Goal: Information Seeking & Learning: Compare options

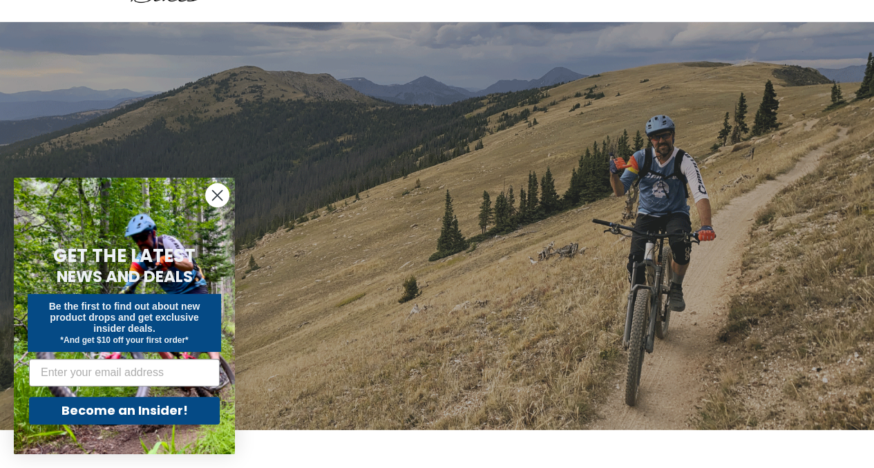
scroll to position [82, 0]
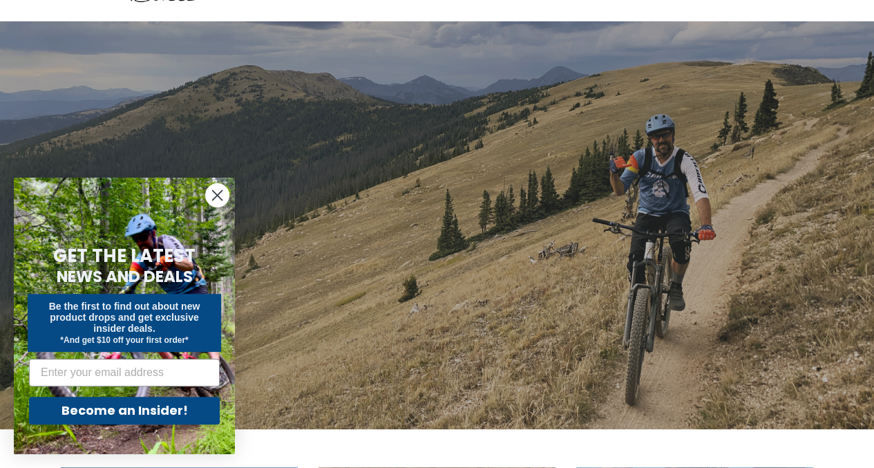
click at [216, 197] on icon "Close dialog" at bounding box center [218, 196] width 10 height 10
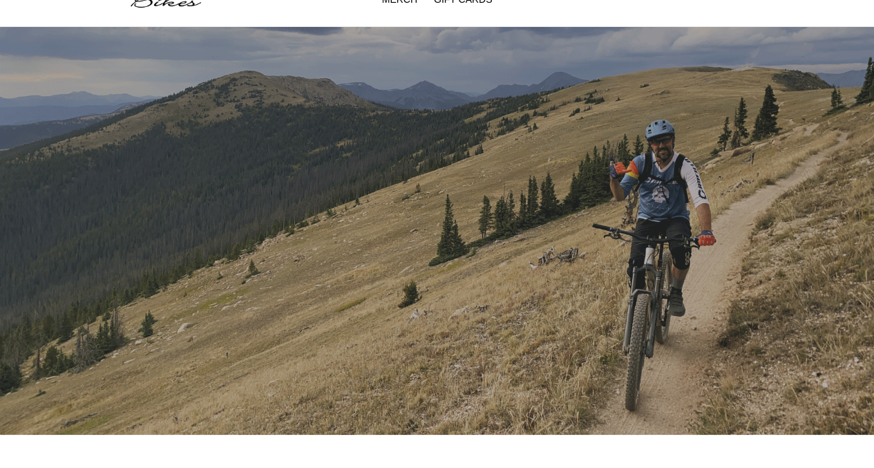
scroll to position [0, 0]
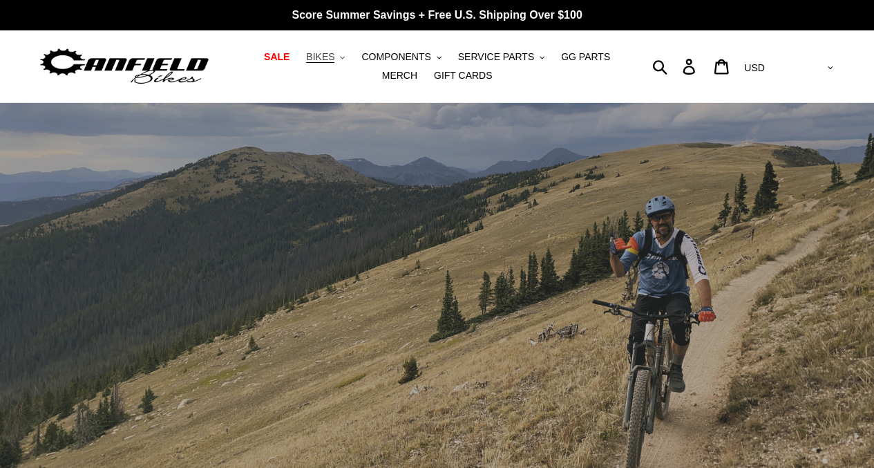
click at [325, 61] on button "BIKES .cls-1{fill:#231f20}" at bounding box center [325, 57] width 53 height 19
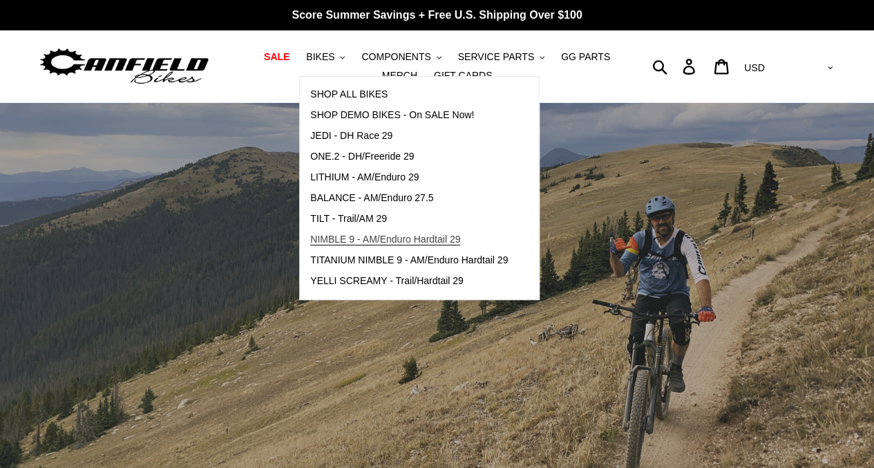
click at [331, 238] on span "NIMBLE 9 - AM/Enduro Hardtail 29" at bounding box center [385, 239] width 150 height 12
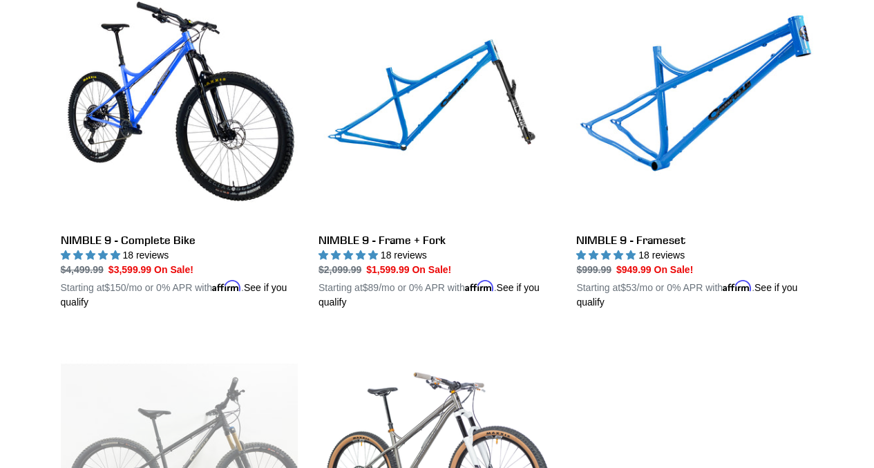
scroll to position [426, 0]
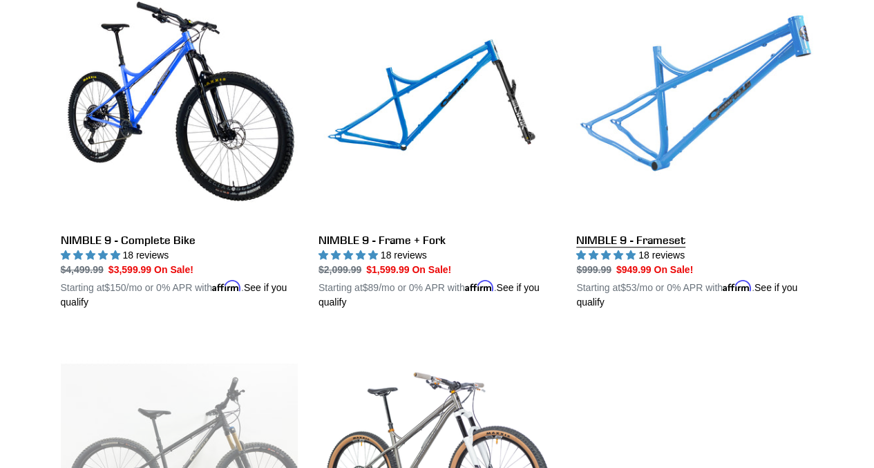
click at [598, 121] on link "NIMBLE 9 - Frameset" at bounding box center [694, 147] width 237 height 323
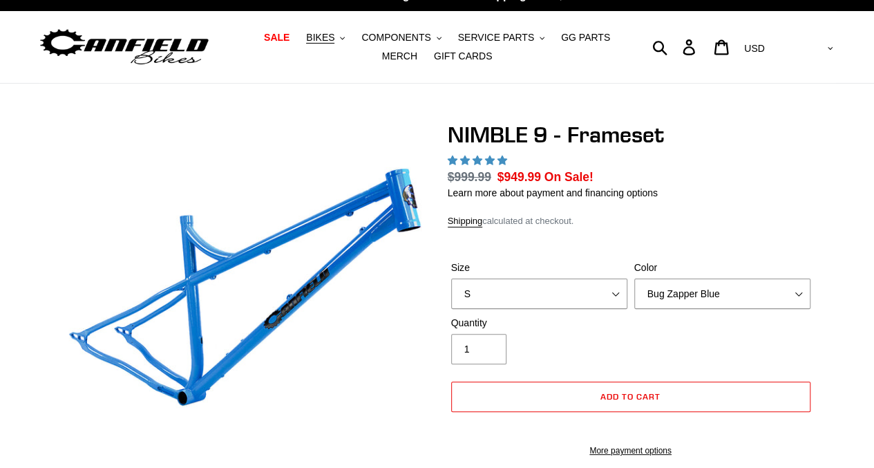
select select "highest-rating"
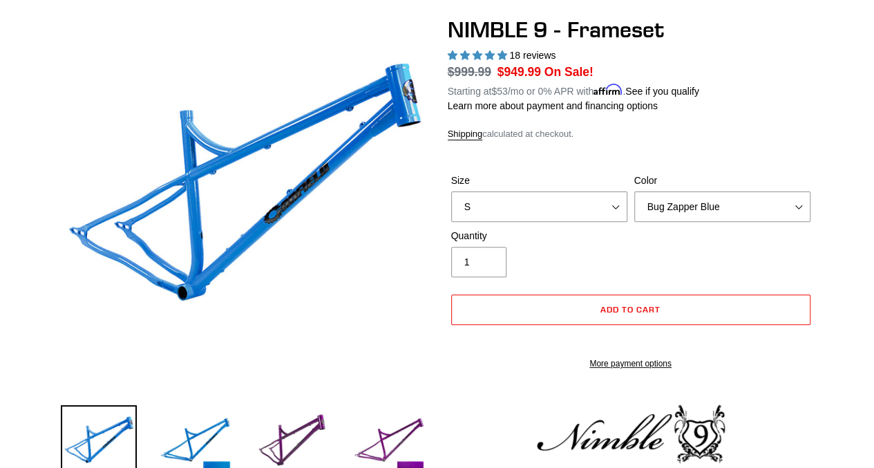
scroll to position [125, 0]
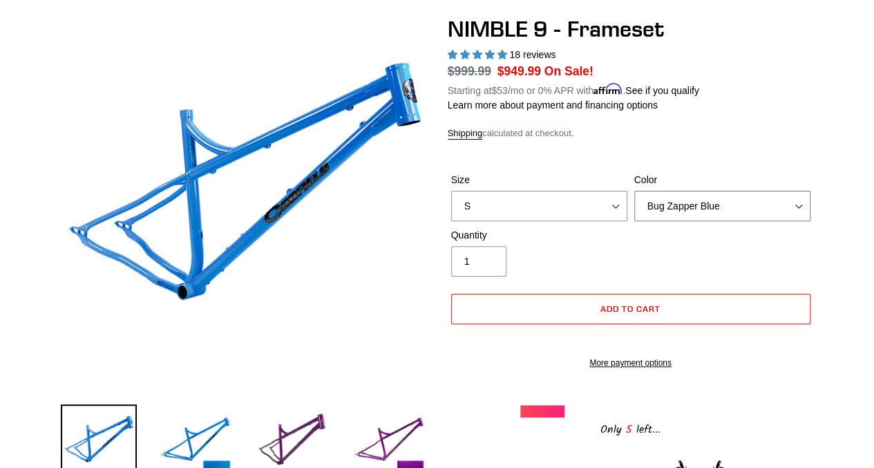
click at [683, 201] on select "Bug Zapper Blue Purple Haze -Sold Out Galaxy Black" at bounding box center [722, 206] width 176 height 30
select select "Galaxy Black"
click at [634, 191] on select "Bug Zapper Blue Purple Haze -Sold Out Galaxy Black" at bounding box center [722, 206] width 176 height 30
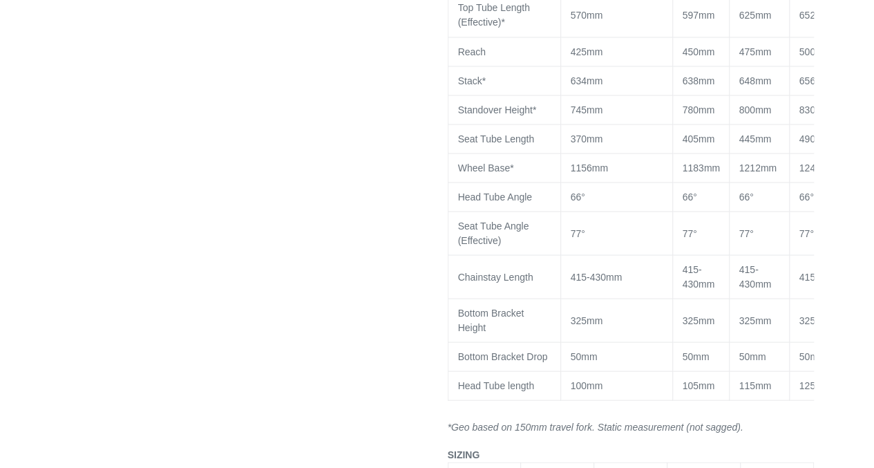
scroll to position [1277, 0]
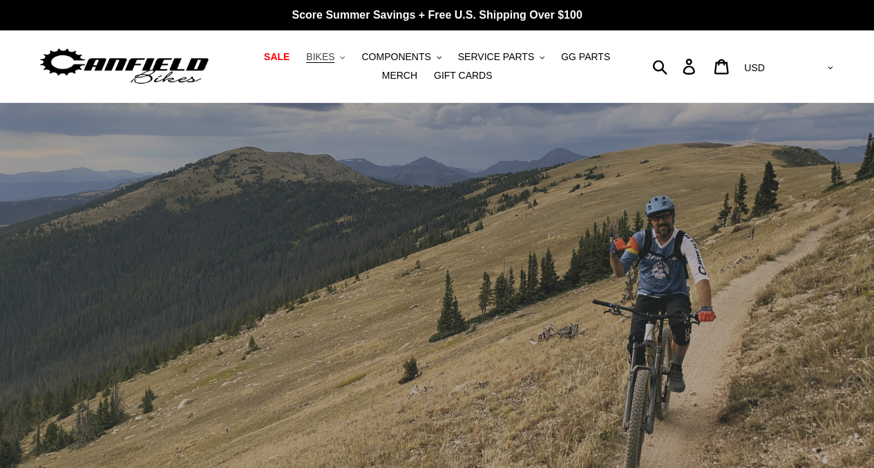
click at [340, 56] on icon ".cls-1{fill:#231f20}" at bounding box center [342, 57] width 5 height 5
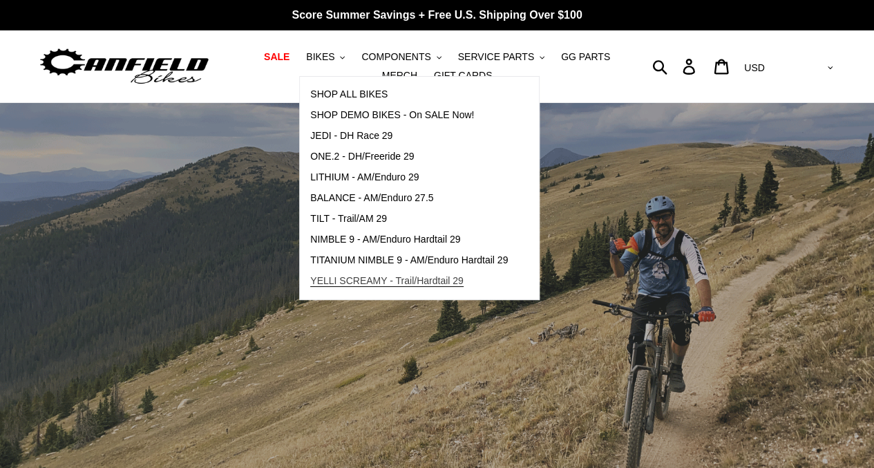
click at [320, 284] on span "YELLI SCREAMY - Trail/Hardtail 29" at bounding box center [386, 281] width 153 height 12
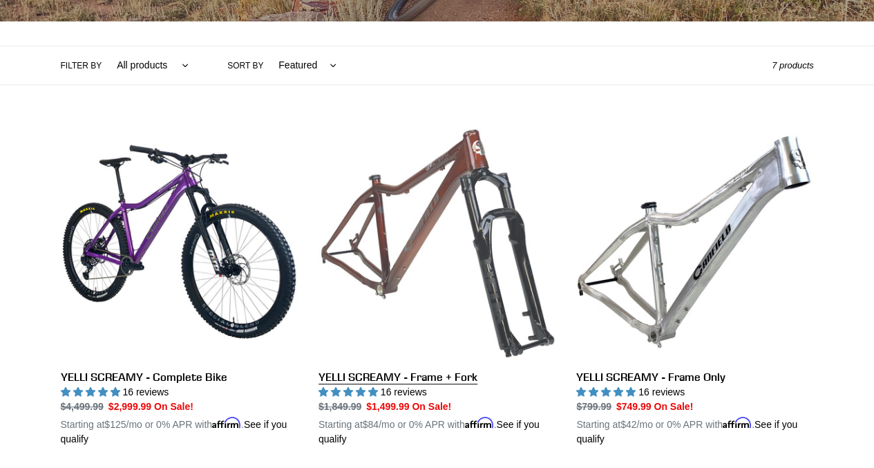
scroll to position [286, 0]
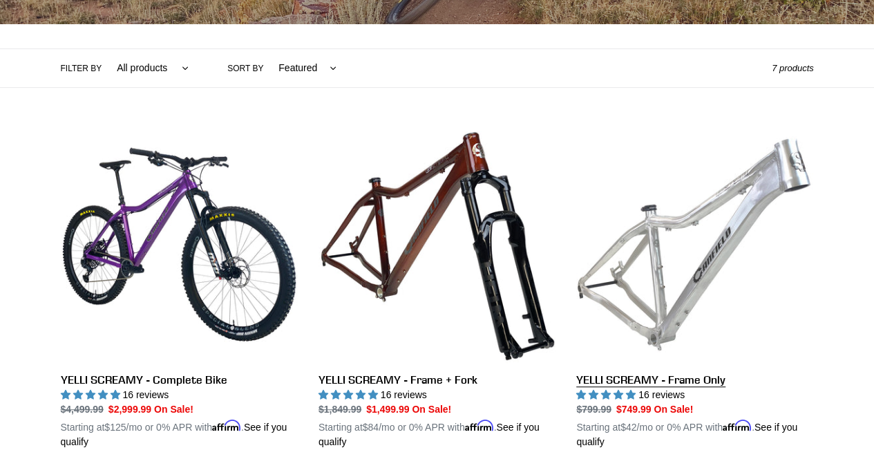
click at [669, 296] on link "YELLI SCREAMY - Frame Only" at bounding box center [694, 287] width 237 height 323
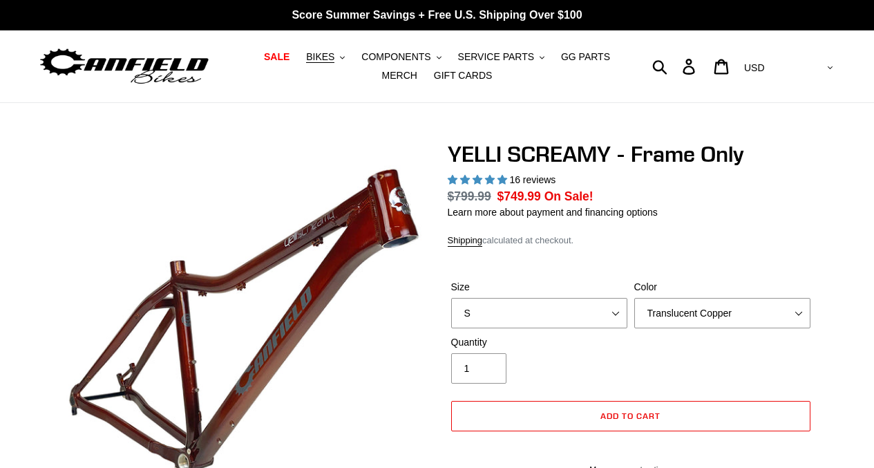
select select "highest-rating"
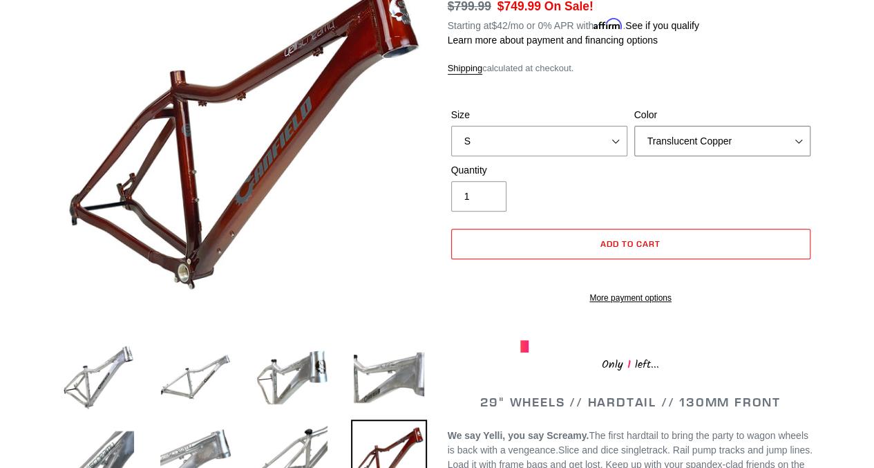
click at [783, 149] on select "Translucent Copper Purple Haze Raw" at bounding box center [722, 141] width 176 height 30
select select "Raw"
click at [634, 126] on select "Translucent Copper Purple Haze Raw" at bounding box center [722, 141] width 176 height 30
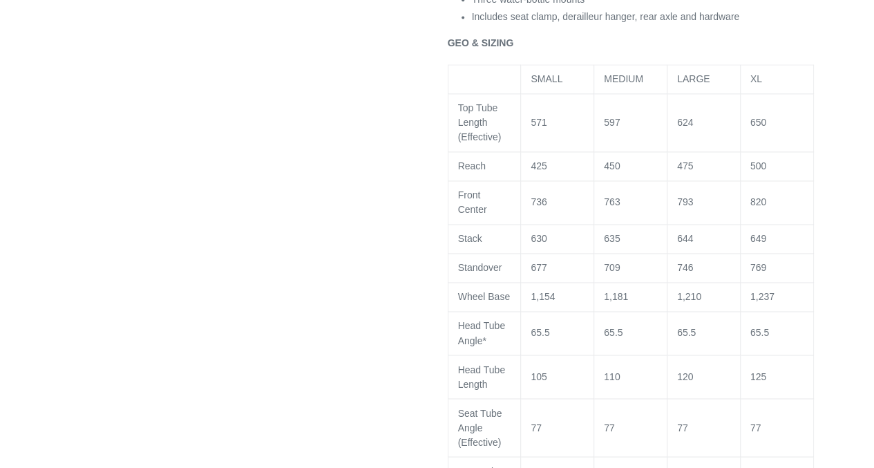
scroll to position [973, 0]
